Goal: Navigation & Orientation: Find specific page/section

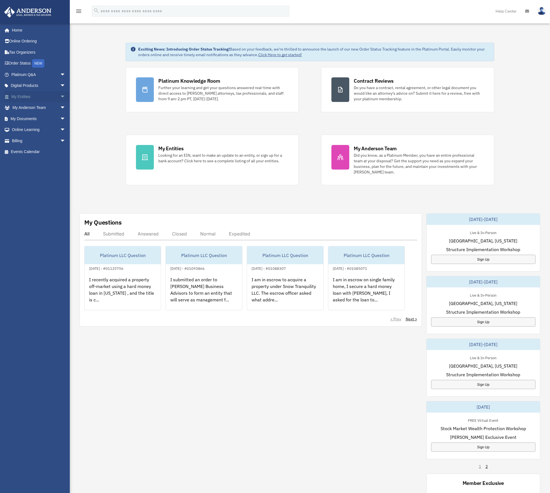
click at [27, 99] on link "My Entities arrow_drop_down" at bounding box center [39, 96] width 70 height 11
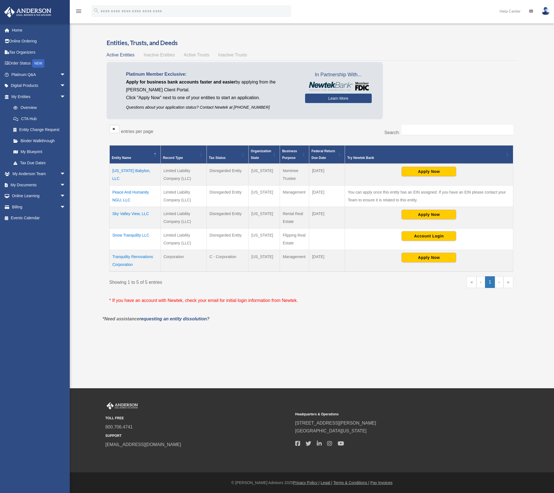
click at [123, 194] on td "Peace And Humanity NGU, LLC" at bounding box center [134, 195] width 51 height 21
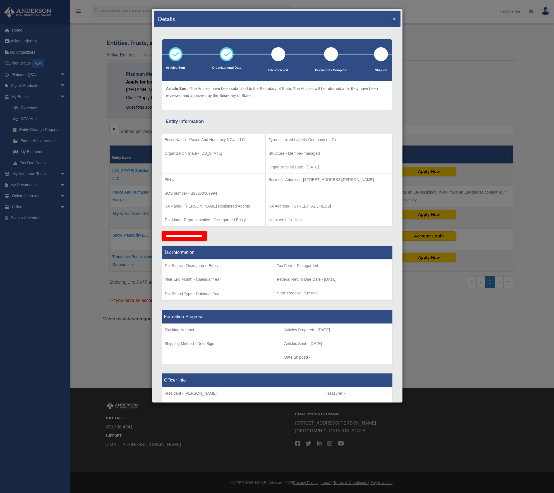
click at [393, 18] on button "×" at bounding box center [395, 19] width 4 height 6
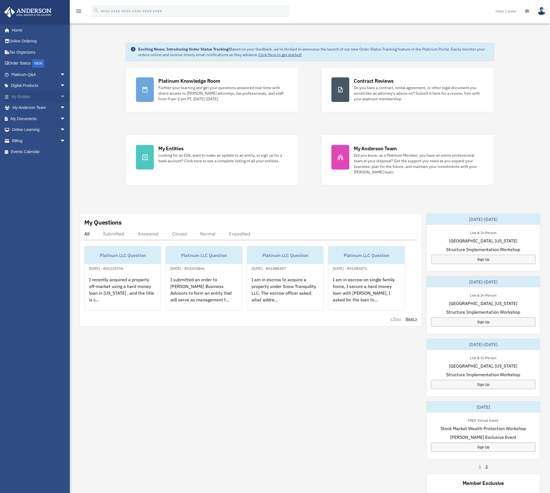
click at [43, 95] on link "My Entities arrow_drop_down" at bounding box center [39, 96] width 70 height 11
